Goal: Information Seeking & Learning: Find specific page/section

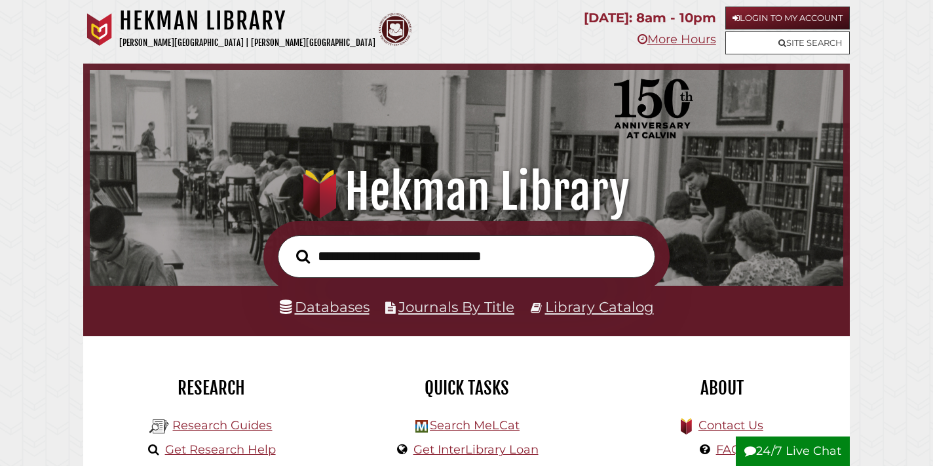
scroll to position [249, 747]
type input "**********"
click at [303, 256] on button "Search" at bounding box center [303, 257] width 27 height 22
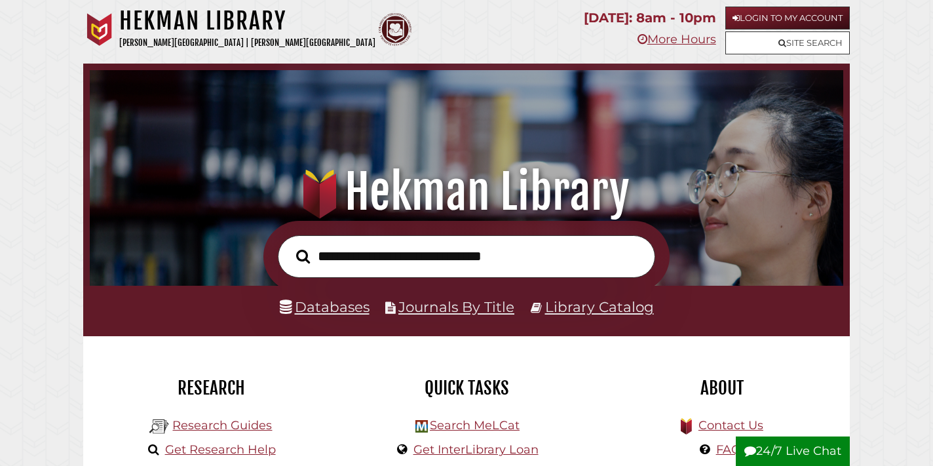
scroll to position [249, 747]
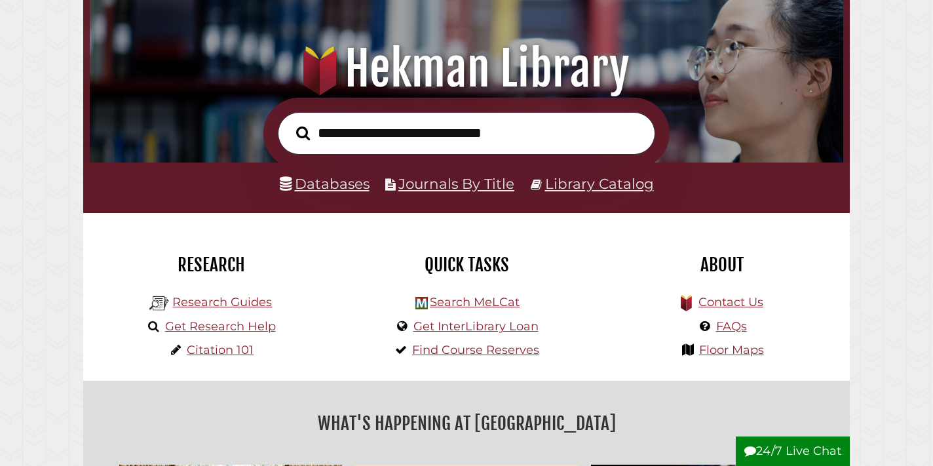
click at [328, 278] on div "Research" at bounding box center [211, 264] width 236 height 48
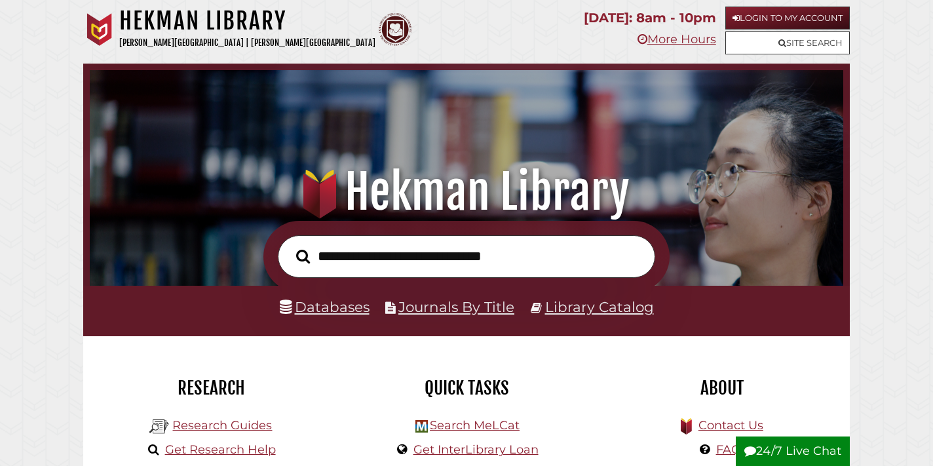
scroll to position [10, 0]
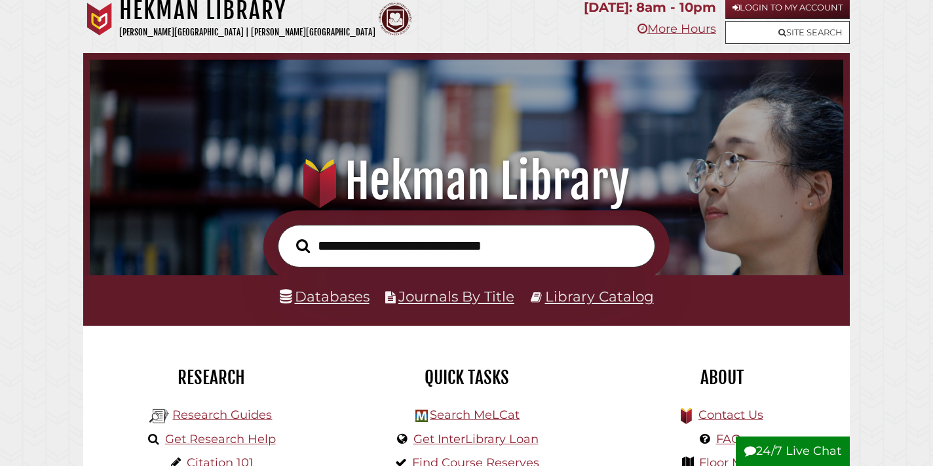
click at [408, 237] on input "text" at bounding box center [466, 246] width 377 height 43
click at [582, 292] on link "Library Catalog" at bounding box center [599, 296] width 109 height 17
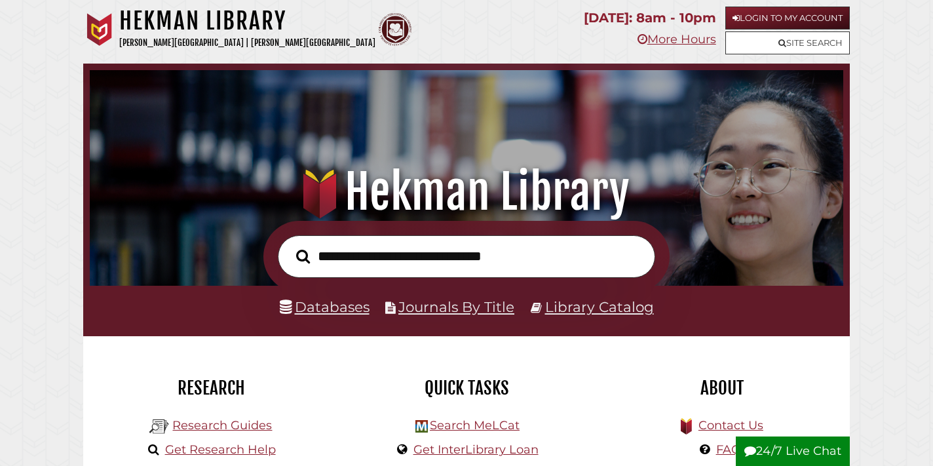
click at [739, 20] on link "Login to My Account" at bounding box center [787, 18] width 124 height 23
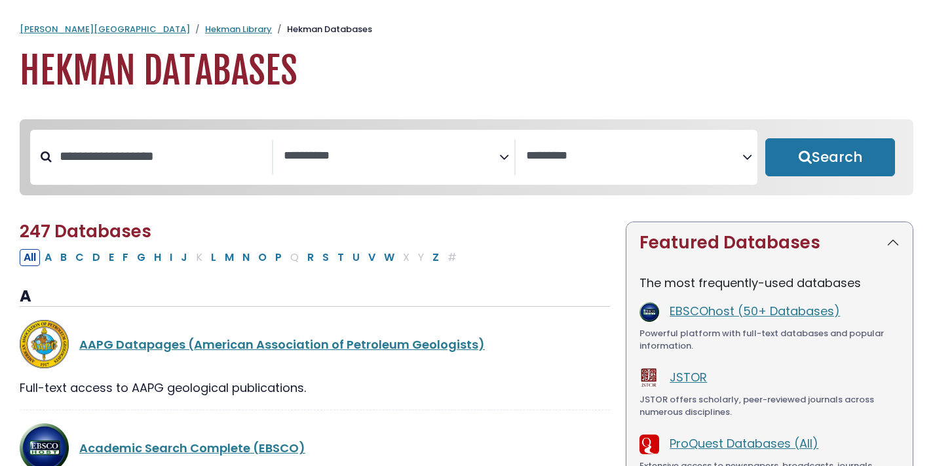
select select "Database Subject Filter"
select select "Database Vendors Filter"
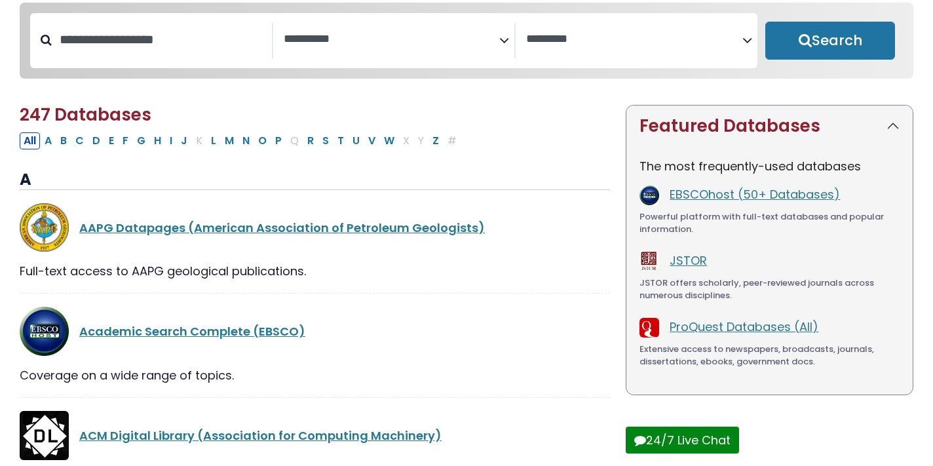
scroll to position [118, 0]
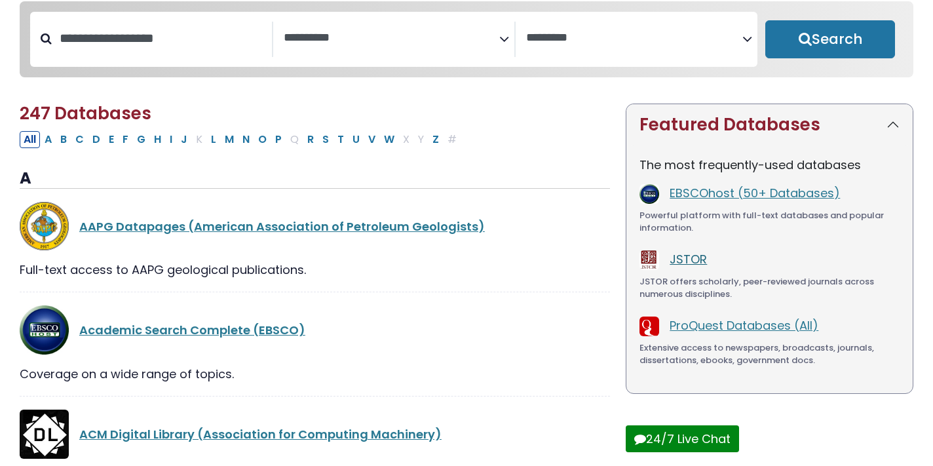
click at [687, 254] on link "JSTOR" at bounding box center [688, 259] width 37 height 16
